Goal: Task Accomplishment & Management: Use online tool/utility

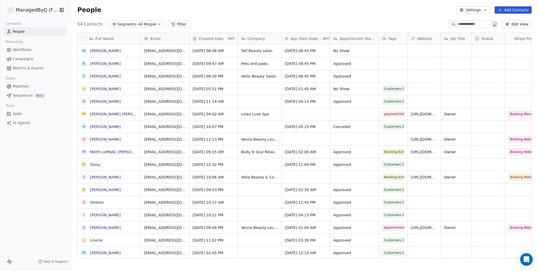
scroll to position [234, 463]
click at [358, 22] on div "54 Contacts Segments: All People Filter Edit View" at bounding box center [304, 24] width 467 height 8
click at [331, 7] on div "People Settings Add Contacts" at bounding box center [304, 9] width 455 height 7
click at [30, 8] on html "ManagedByQ (FZE) Contacts People Marketing Workflows Campaigns Metrics & Events…" at bounding box center [269, 135] width 538 height 271
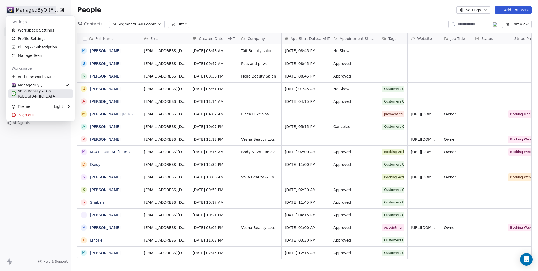
click at [30, 92] on div "Voilà Beauty & Co. [GEOGRAPHIC_DATA]" at bounding box center [41, 93] width 58 height 11
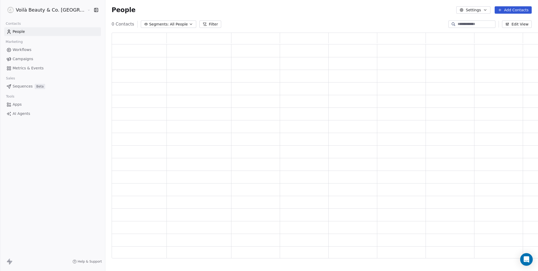
scroll to position [222, 441]
click at [170, 25] on span "All People" at bounding box center [179, 25] width 18 height 6
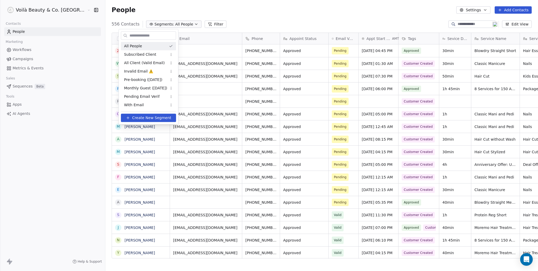
scroll to position [234, 454]
click at [162, 68] on div "Invalid Email ⚠️" at bounding box center [148, 71] width 55 height 8
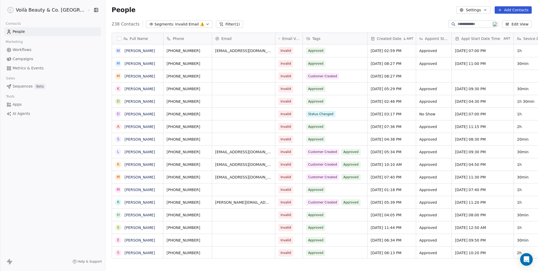
click at [175, 23] on span "Invalid Email ⚠️" at bounding box center [189, 25] width 29 height 6
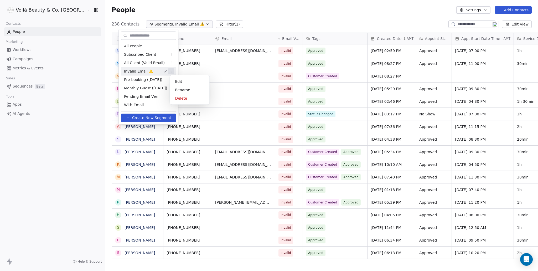
click at [173, 71] on html "Voilà Beauty & Co. Lounge Contacts People Marketing Workflows Campaigns Metrics…" at bounding box center [269, 135] width 538 height 271
click at [180, 98] on div "Delete" at bounding box center [189, 98] width 35 height 8
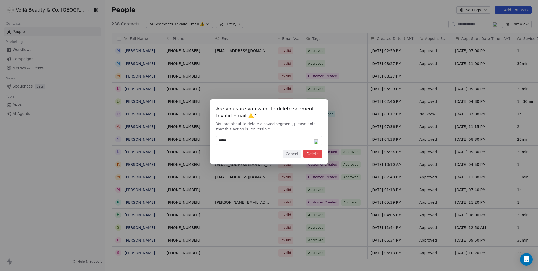
type input "******"
click at [315, 156] on button "Delete" at bounding box center [313, 154] width 18 height 8
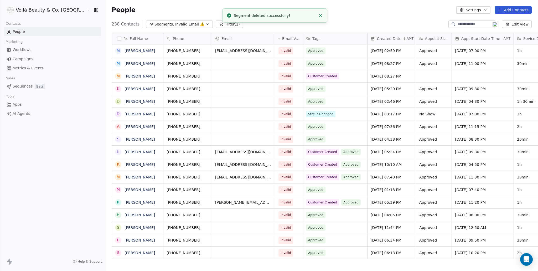
click at [206, 22] on icon "button" at bounding box center [208, 24] width 4 height 4
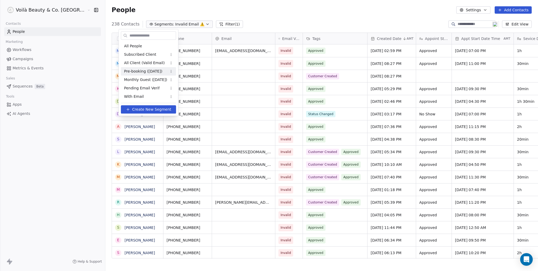
click at [163, 70] on div "Pre-booking ([DATE])" at bounding box center [148, 71] width 55 height 8
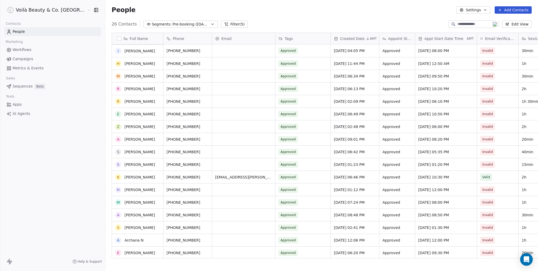
scroll to position [0, 0]
click at [173, 25] on span "Pre-booking ([DATE])" at bounding box center [191, 25] width 37 height 6
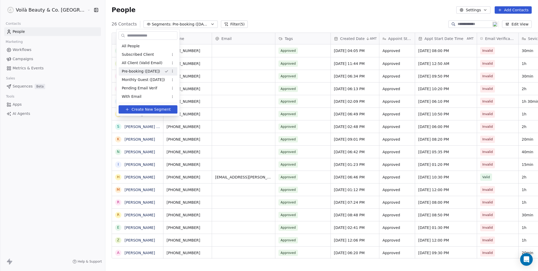
click at [21, 33] on html "Voilà Beauty & Co. Lounge Contacts People Marketing Workflows Campaigns Metrics…" at bounding box center [269, 135] width 538 height 271
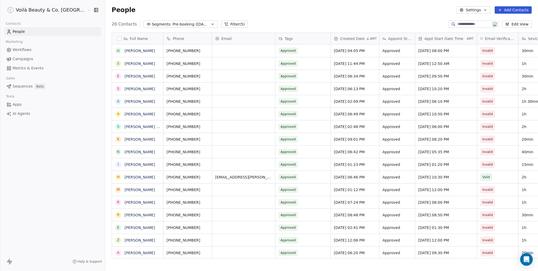
click at [21, 33] on span "People" at bounding box center [19, 32] width 12 height 6
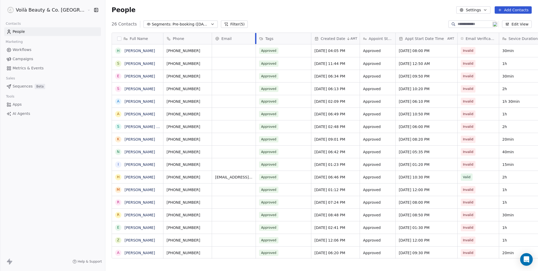
drag, startPoint x: 250, startPoint y: 35, endPoint x: 231, endPoint y: 37, distance: 19.5
click at [231, 37] on div "Phone Email Tags Created Date AMT Appoint Status Appt Start Date Time AMT Email…" at bounding box center [528, 39] width 731 height 12
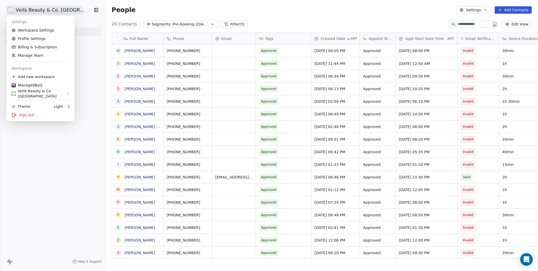
click at [15, 7] on html "Voilà Beauty & Co. Lounge Contacts People Marketing Workflows Campaigns Metrics…" at bounding box center [269, 135] width 538 height 271
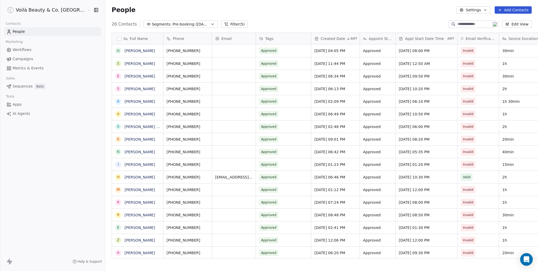
drag, startPoint x: 0, startPoint y: 7, endPoint x: 57, endPoint y: 8, distance: 57.0
click at [57, 8] on html "Voilà Beauty & Co. Lounge Contacts People Marketing Workflows Campaigns Metrics…" at bounding box center [269, 135] width 538 height 271
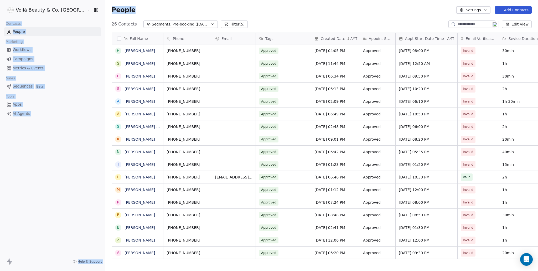
drag, startPoint x: 137, startPoint y: 11, endPoint x: 18, endPoint y: 8, distance: 119.4
click at [18, 8] on div "Voilà Beauty & Co. Lounge Contacts People Marketing Workflows Campaigns Metrics…" at bounding box center [269, 135] width 538 height 271
click at [169, 3] on div "People Settings Add Contacts" at bounding box center [321, 10] width 433 height 20
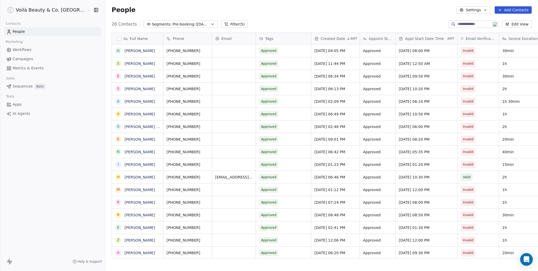
click at [18, 32] on span "People" at bounding box center [19, 32] width 12 height 6
click at [39, 9] on html "Voilà Beauty & Co. Lounge Contacts People Marketing Workflows Campaigns Metrics…" at bounding box center [269, 135] width 538 height 271
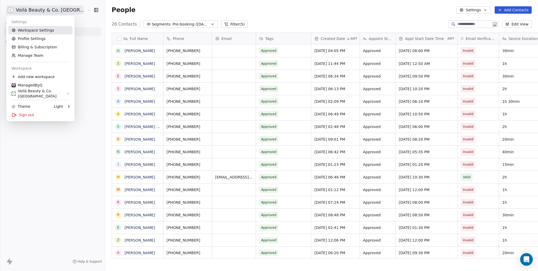
click at [34, 28] on link "Workspace Settings" at bounding box center [40, 30] width 64 height 8
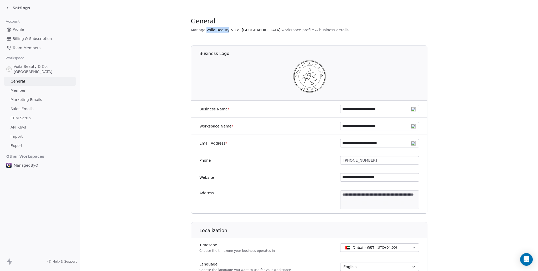
drag, startPoint x: 200, startPoint y: 30, endPoint x: 221, endPoint y: 30, distance: 20.8
click at [221, 30] on span "Voilà Beauty & Co. [GEOGRAPHIC_DATA]" at bounding box center [244, 29] width 74 height 5
click at [230, 29] on span "Voilà Beauty & Co. [GEOGRAPHIC_DATA]" at bounding box center [244, 29] width 74 height 5
click at [231, 30] on span "Voilà Beauty & Co. [GEOGRAPHIC_DATA]" at bounding box center [244, 29] width 74 height 5
copy span "Voilà Beauty & Co."
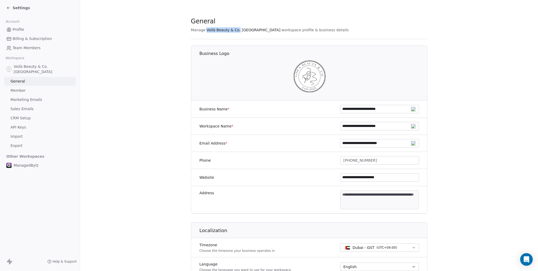
click at [9, 7] on icon at bounding box center [8, 8] width 4 height 4
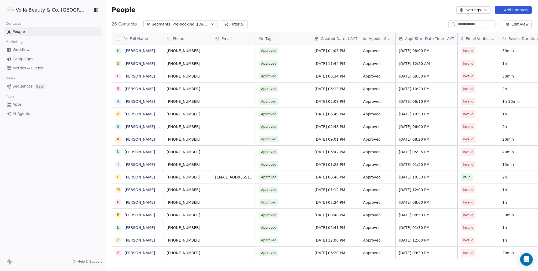
scroll to position [234, 454]
click at [38, 10] on html "Voilà Beauty & Co. Lounge Contacts People Marketing Workflows Campaigns Metrics…" at bounding box center [269, 135] width 538 height 271
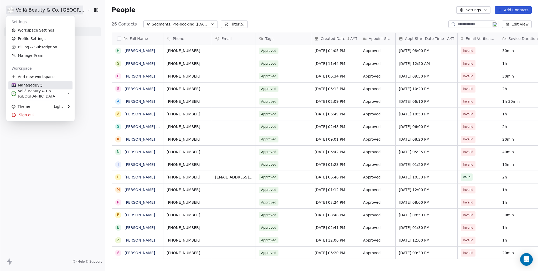
click at [26, 86] on div "ManagedByQ" at bounding box center [27, 85] width 31 height 5
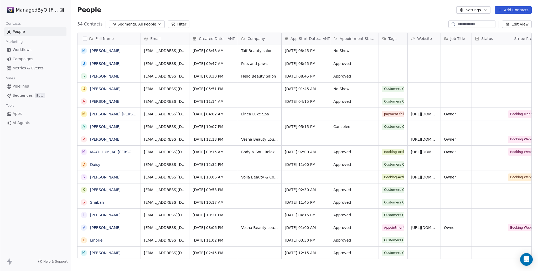
scroll to position [234, 463]
click at [18, 111] on span "Apps" at bounding box center [17, 114] width 9 height 6
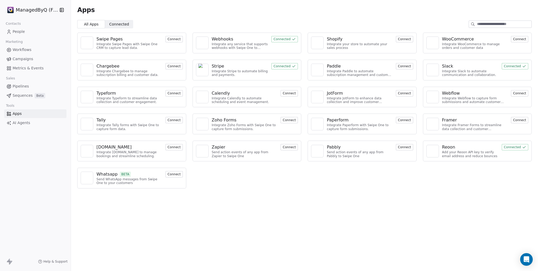
click at [118, 22] on span "Connected" at bounding box center [119, 25] width 20 height 6
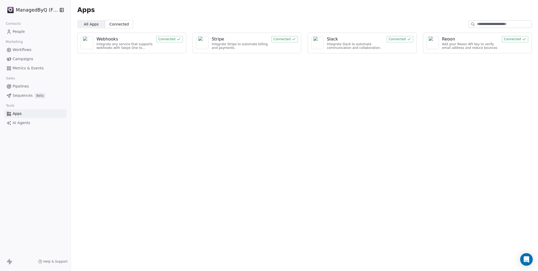
click at [144, 35] on div "Webhooks Integrate any service that supports webhooks with Swipe One to capture…" at bounding box center [131, 43] width 109 height 21
click at [165, 37] on button "Connected" at bounding box center [169, 39] width 27 height 6
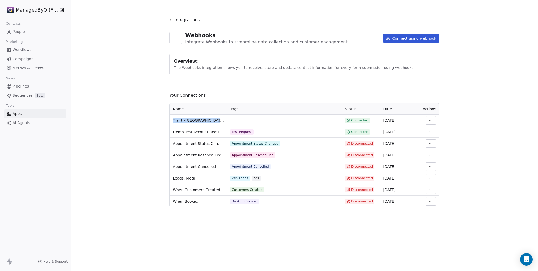
drag, startPoint x: 171, startPoint y: 120, endPoint x: 228, endPoint y: 120, distance: 56.8
click at [228, 120] on tr "Trafft>Wbiztool (All-in-One) Connected [DATE]" at bounding box center [305, 121] width 270 height 12
copy span "Trafft>[GEOGRAPHIC_DATA] (All-in-One)"
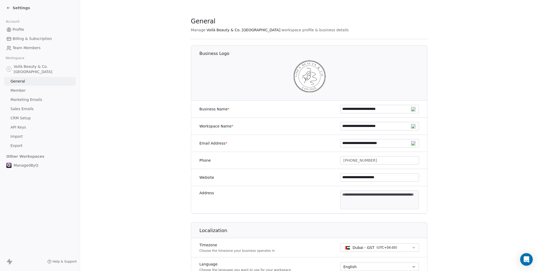
click at [9, 8] on icon at bounding box center [8, 8] width 2 height 0
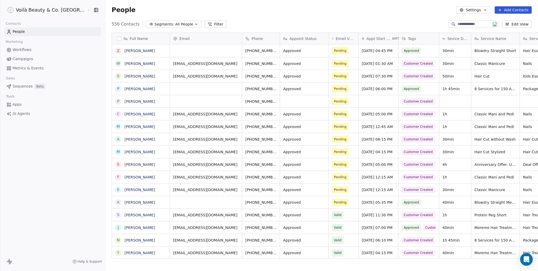
scroll to position [234, 454]
click at [17, 105] on span "Apps" at bounding box center [17, 105] width 9 height 6
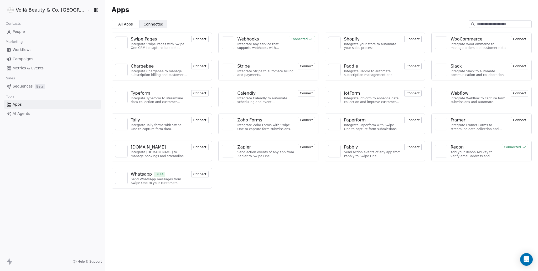
click at [290, 39] on button "Connected" at bounding box center [302, 39] width 27 height 6
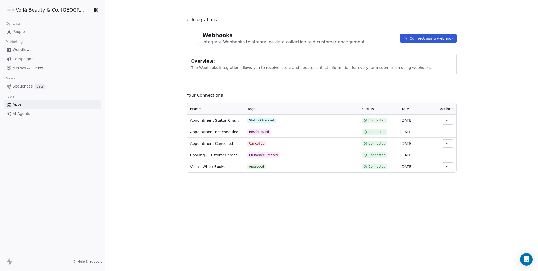
click at [418, 38] on button "Connect using webhook" at bounding box center [428, 38] width 57 height 8
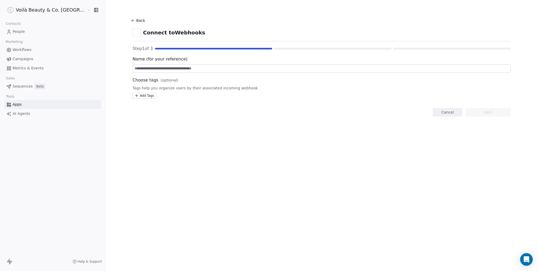
click at [135, 69] on input at bounding box center [322, 69] width 378 height 8
paste input "**********"
type input "**********"
click at [271, 127] on section "**********" at bounding box center [322, 66] width 404 height 133
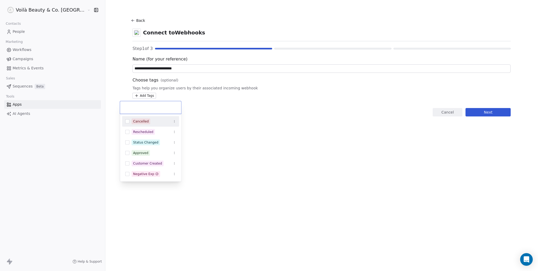
click at [131, 96] on html "**********" at bounding box center [269, 135] width 538 height 271
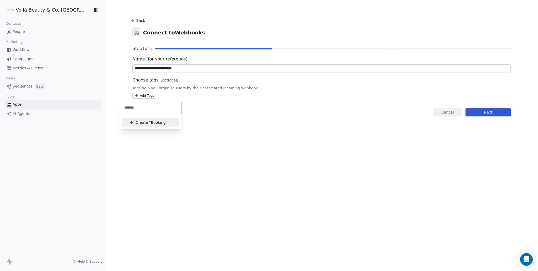
type input "*******"
click at [145, 122] on span "Create "" at bounding box center [143, 123] width 15 height 6
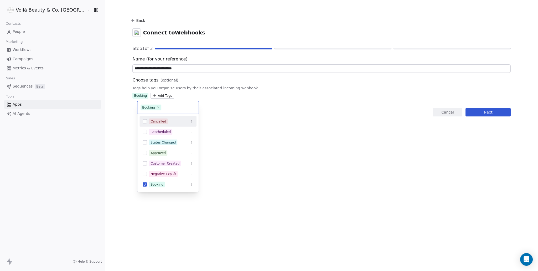
click at [261, 111] on html "**********" at bounding box center [269, 135] width 538 height 271
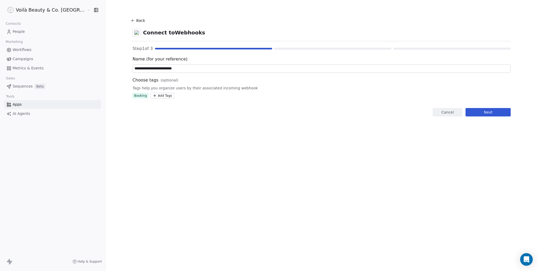
click at [475, 111] on button "Next" at bounding box center [488, 112] width 45 height 8
